Goal: Use online tool/utility: Utilize a website feature to perform a specific function

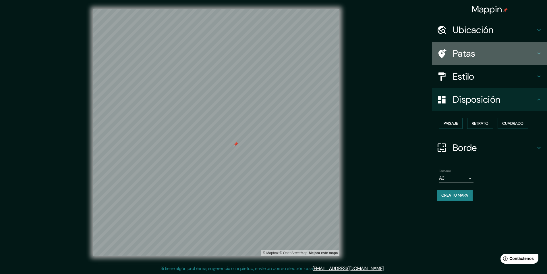
click at [472, 63] on div "Patas" at bounding box center [489, 53] width 115 height 23
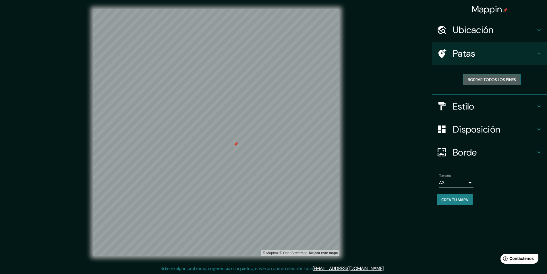
click at [493, 82] on font "Borrar todos los pines" at bounding box center [492, 79] width 48 height 7
click at [477, 77] on font "Borrar todos los pines" at bounding box center [492, 79] width 48 height 5
click at [475, 156] on font "Borde" at bounding box center [465, 152] width 24 height 12
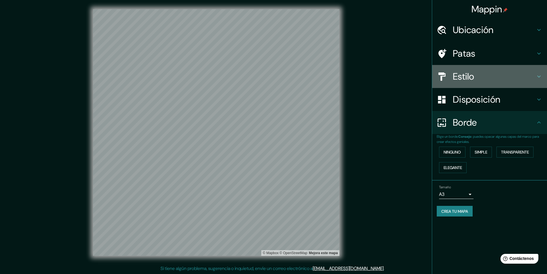
click at [467, 73] on font "Estilo" at bounding box center [464, 76] width 22 height 12
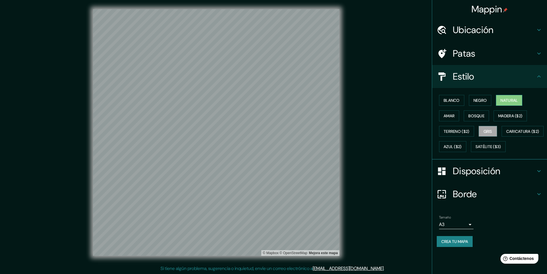
click at [505, 102] on font "Natural" at bounding box center [508, 100] width 17 height 5
click at [447, 101] on font "Blanco" at bounding box center [452, 100] width 16 height 5
click at [481, 98] on font "Negro" at bounding box center [479, 100] width 13 height 5
click at [436, 98] on div "Blanco Negro Natural Amar Bosque Madera ($2) Terreno ($2) Gris Caricatura ($2) …" at bounding box center [489, 123] width 115 height 71
click at [460, 100] on font "Blanco" at bounding box center [452, 100] width 16 height 5
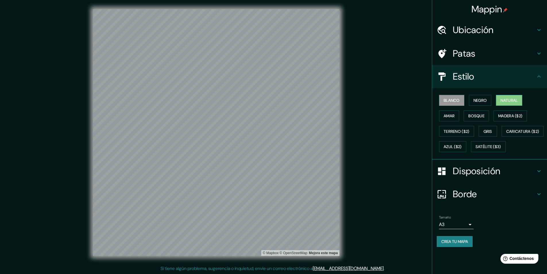
click at [515, 95] on button "Natural" at bounding box center [509, 100] width 26 height 11
click at [499, 136] on div "Blanco Negro Natural Amar Bosque Madera ($2) Terreno ($2) Gris Caricatura ($2) …" at bounding box center [492, 123] width 110 height 62
click at [495, 129] on button "Gris" at bounding box center [488, 131] width 18 height 11
click at [447, 98] on font "Blanco" at bounding box center [452, 100] width 16 height 5
click at [511, 102] on font "Natural" at bounding box center [508, 100] width 17 height 5
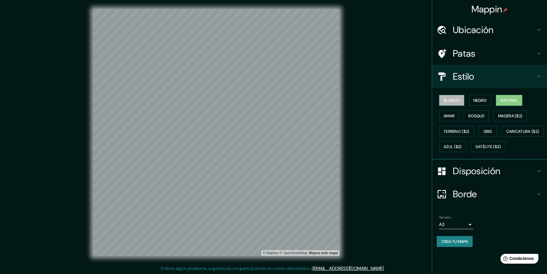
click at [458, 98] on font "Blanco" at bounding box center [452, 100] width 16 height 5
click at [512, 101] on font "Natural" at bounding box center [508, 100] width 17 height 5
click at [460, 98] on font "Blanco" at bounding box center [452, 100] width 16 height 5
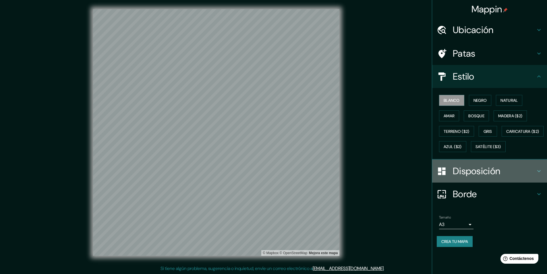
click at [488, 177] on font "Disposición" at bounding box center [476, 171] width 47 height 12
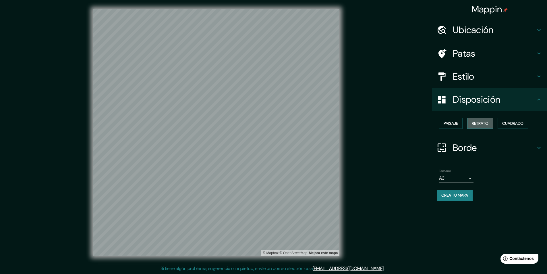
click at [474, 127] on font "Retrato" at bounding box center [480, 122] width 17 height 7
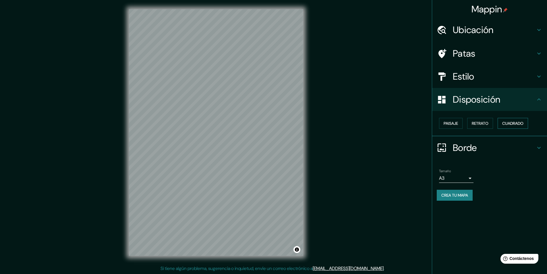
click at [522, 123] on font "Cuadrado" at bounding box center [512, 123] width 21 height 5
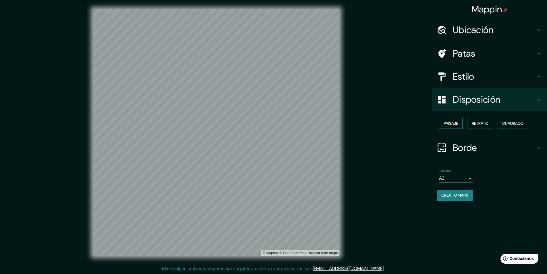
click at [442, 122] on button "Paisaje" at bounding box center [451, 123] width 24 height 11
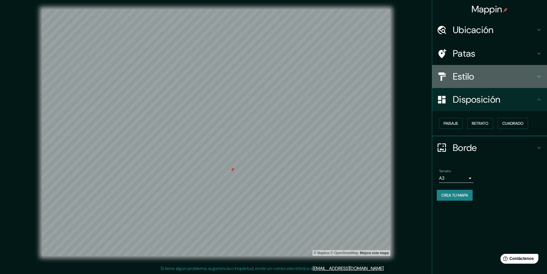
click at [479, 80] on h4 "Estilo" at bounding box center [494, 76] width 83 height 11
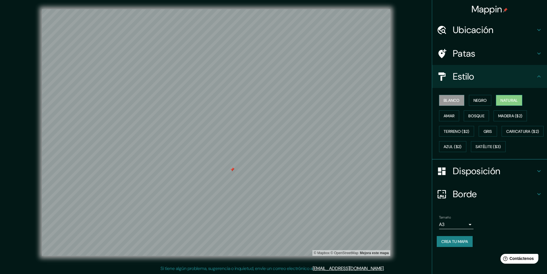
click at [515, 100] on font "Natural" at bounding box center [508, 100] width 17 height 5
click at [442, 102] on button "Blanco" at bounding box center [451, 100] width 25 height 11
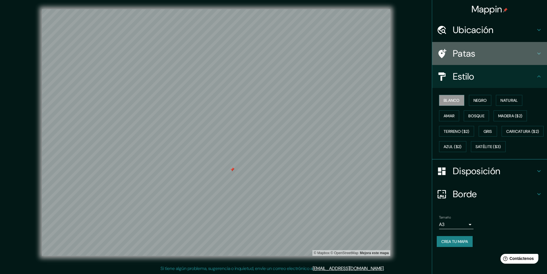
click at [454, 46] on div "Patas" at bounding box center [489, 53] width 115 height 23
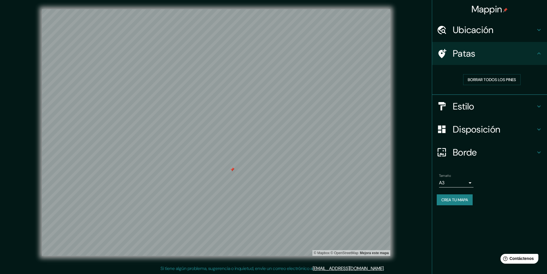
click at [483, 86] on div "Borrar todos los pines" at bounding box center [492, 79] width 110 height 20
click at [447, 199] on font "Crea tu mapa" at bounding box center [454, 199] width 27 height 5
click at [494, 79] on font "Borrar todos los pines" at bounding box center [492, 79] width 48 height 5
click at [461, 196] on div "Crea tu mapa" at bounding box center [490, 199] width 106 height 11
click at [488, 107] on h4 "Estilo" at bounding box center [494, 105] width 83 height 11
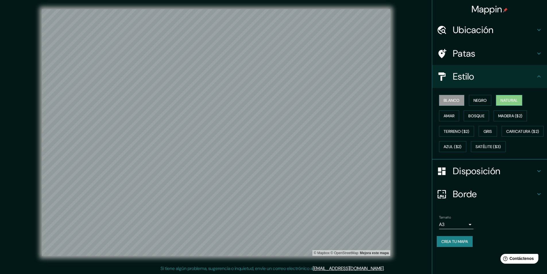
click at [505, 97] on font "Natural" at bounding box center [508, 99] width 17 height 7
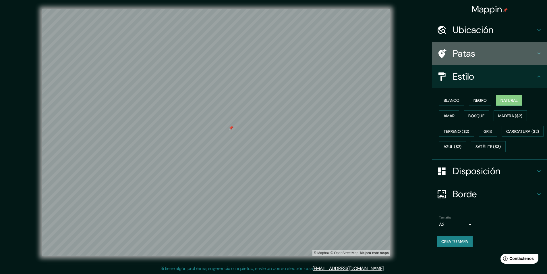
click at [471, 49] on font "Patas" at bounding box center [464, 53] width 23 height 12
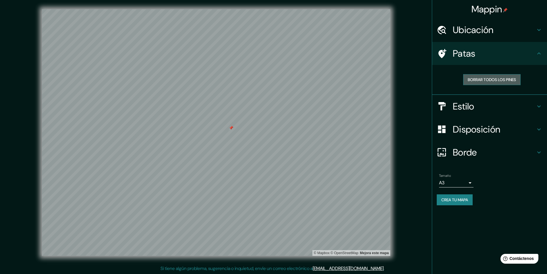
click at [477, 80] on font "Borrar todos los pines" at bounding box center [492, 79] width 48 height 5
click at [454, 202] on font "Crea tu mapa" at bounding box center [454, 199] width 27 height 7
click at [472, 102] on font "Estilo" at bounding box center [464, 106] width 22 height 12
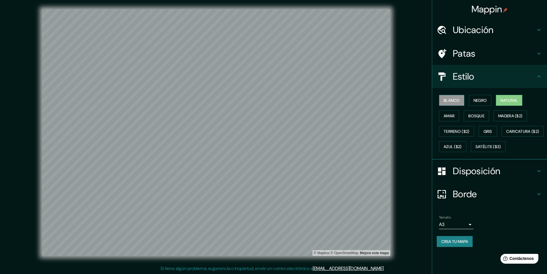
click at [444, 101] on font "Blanco" at bounding box center [452, 100] width 16 height 5
click at [511, 101] on font "Natural" at bounding box center [508, 100] width 17 height 5
click at [443, 103] on button "Blanco" at bounding box center [451, 100] width 25 height 11
